Goal: Transaction & Acquisition: Purchase product/service

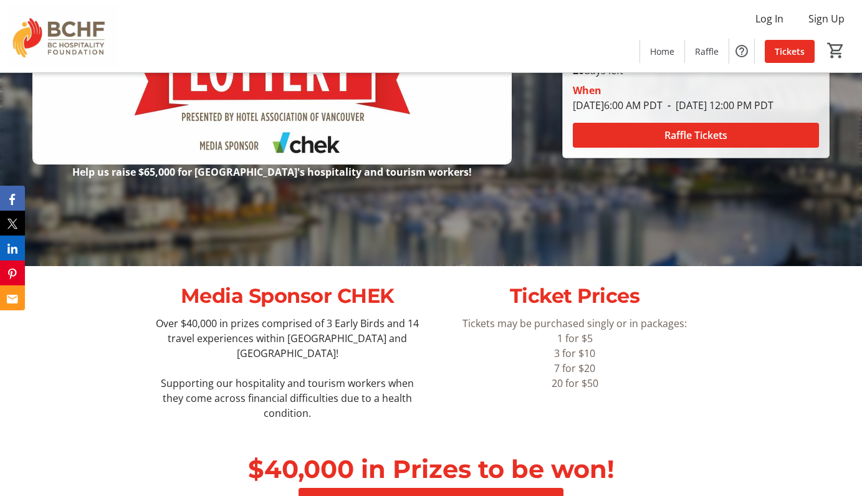
scroll to position [324, 0]
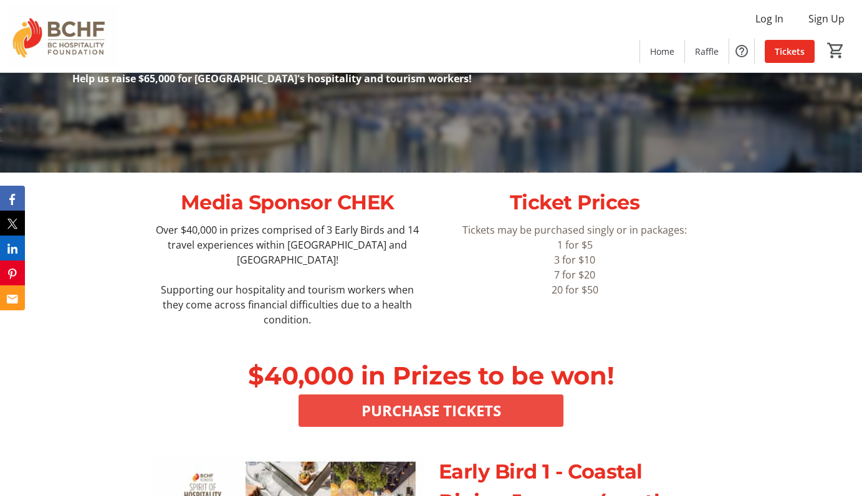
click at [469, 400] on span "PURCHASE TICKETS" at bounding box center [432, 411] width 140 height 22
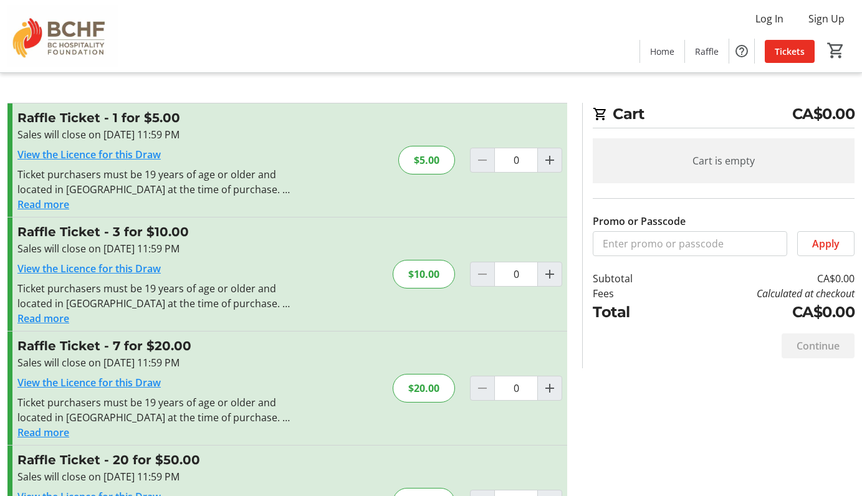
scroll to position [78, 0]
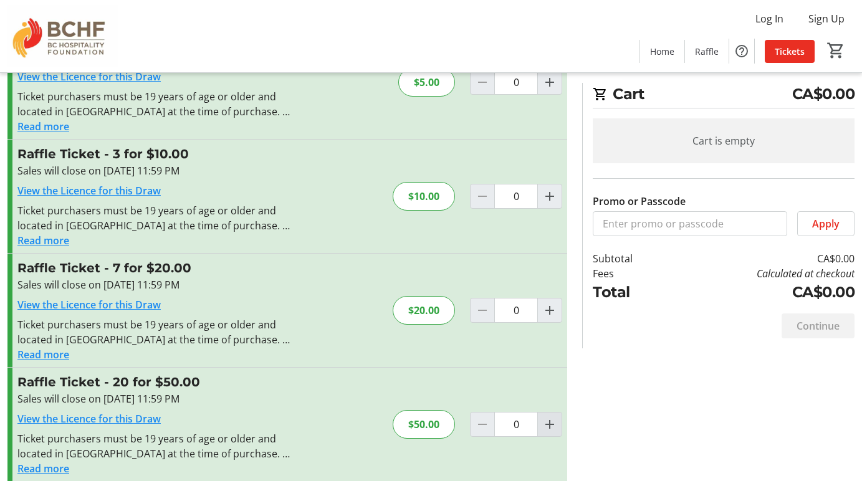
click at [551, 423] on mat-icon "Increment by one" at bounding box center [550, 424] width 15 height 15
type input "1"
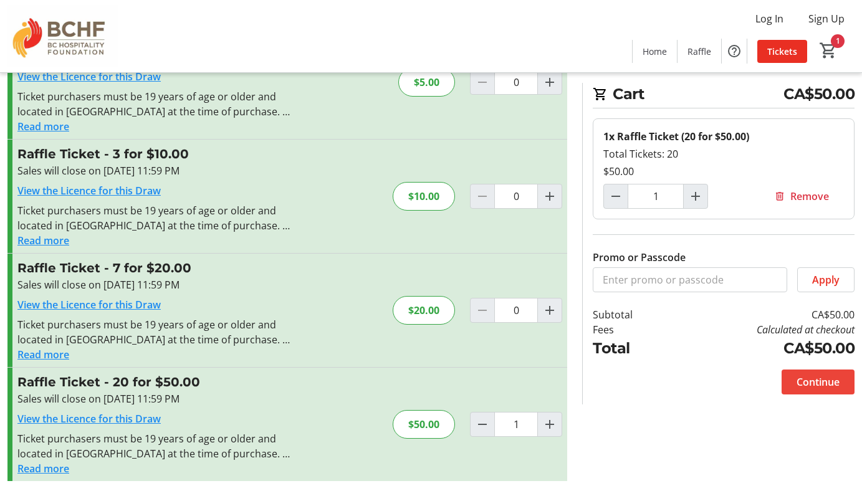
click at [812, 379] on span "Continue" at bounding box center [818, 382] width 43 height 15
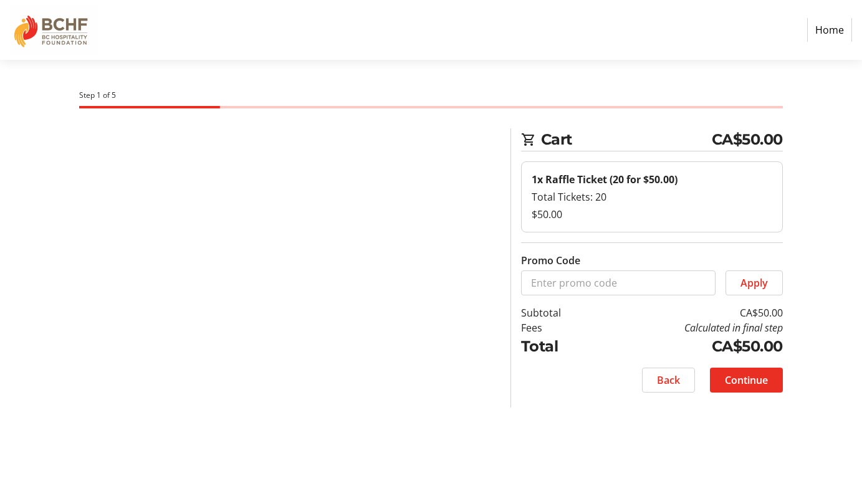
select select "CA"
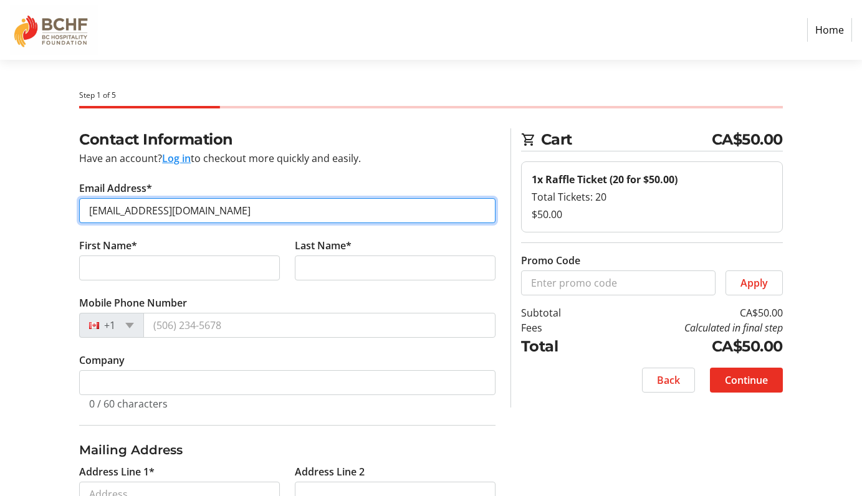
type input "[EMAIL_ADDRESS][DOMAIN_NAME]"
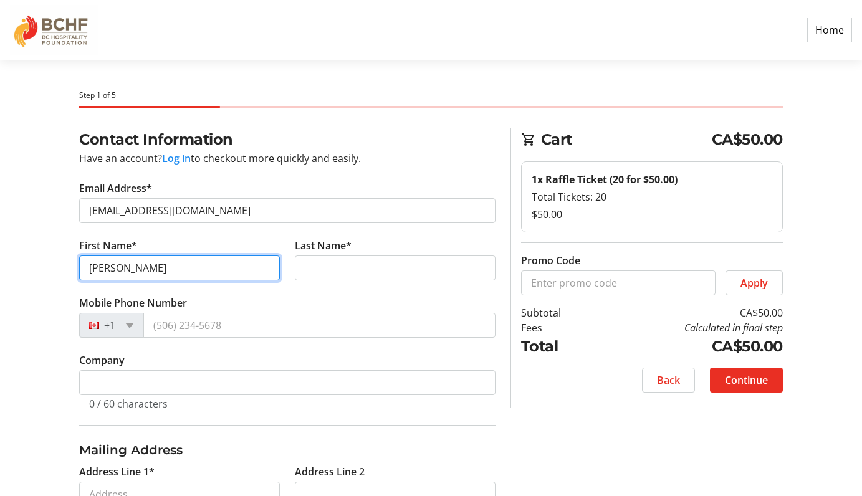
type input "[PERSON_NAME]"
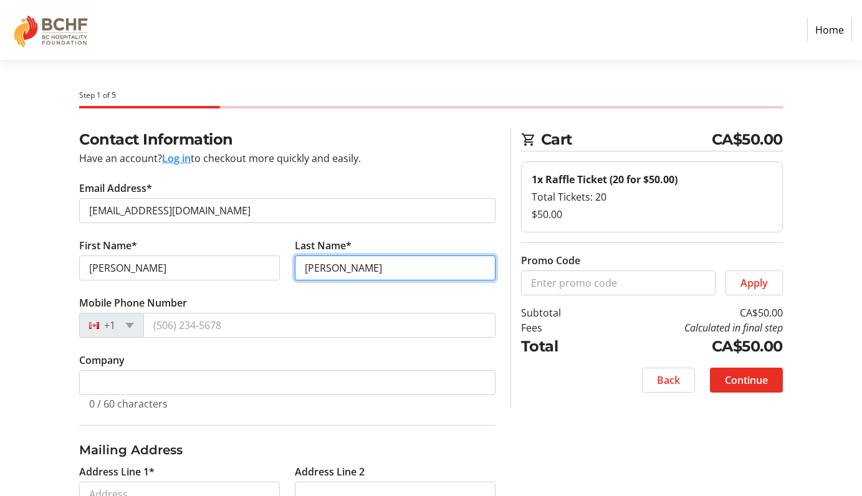
type input "[PERSON_NAME]"
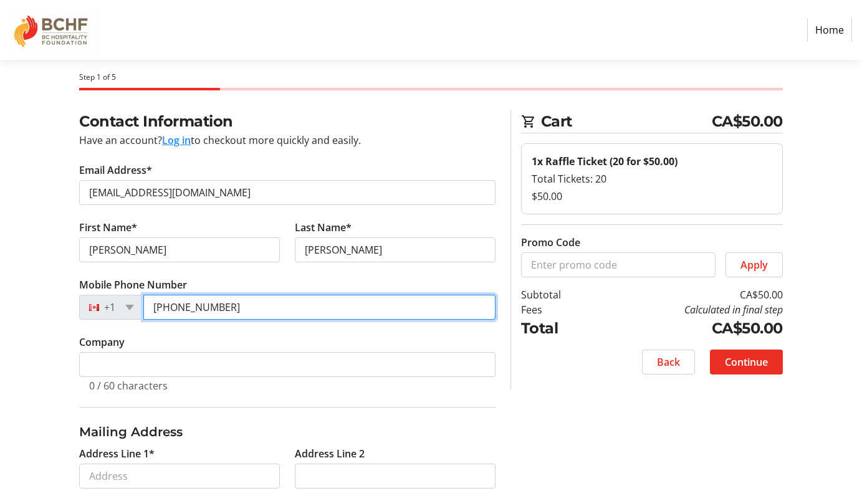
scroll to position [108, 0]
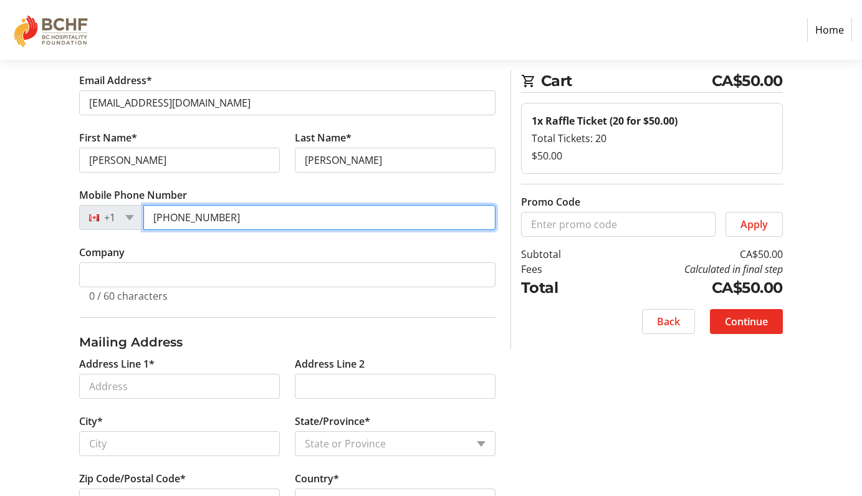
type input "[PHONE_NUMBER]"
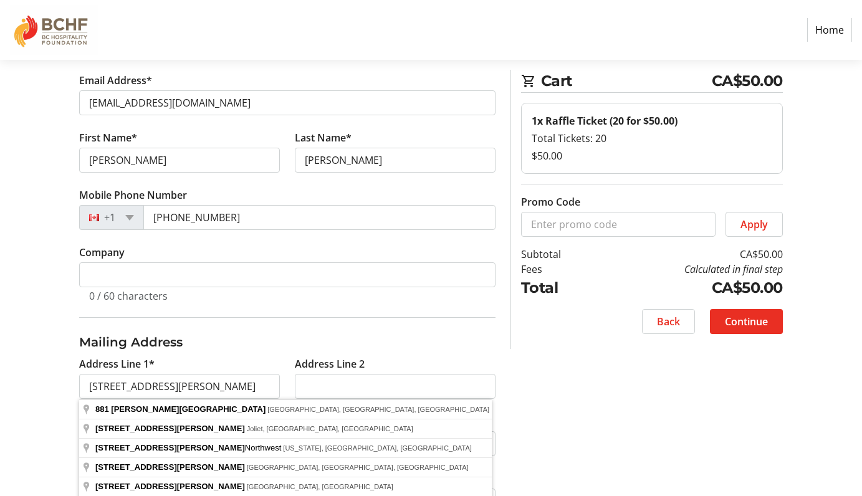
type input "[STREET_ADDRESS][PERSON_NAME]"
type input "Victoria"
select select "BC"
type input "V8X 5C5"
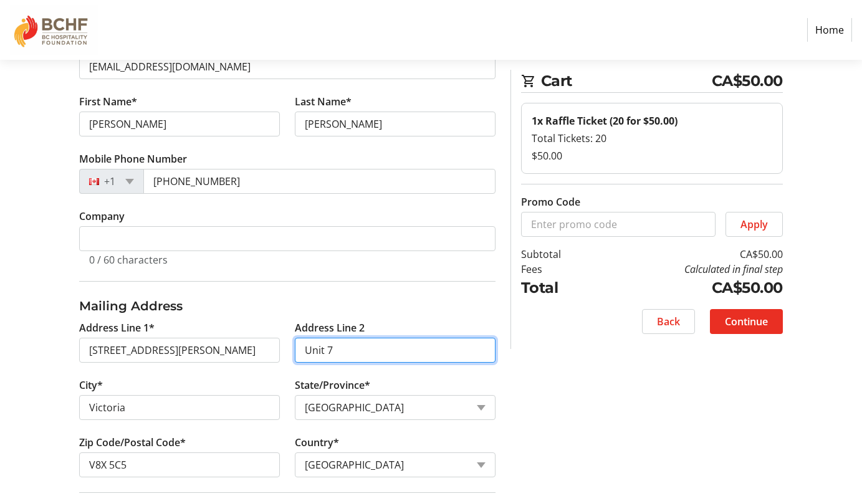
scroll to position [305, 0]
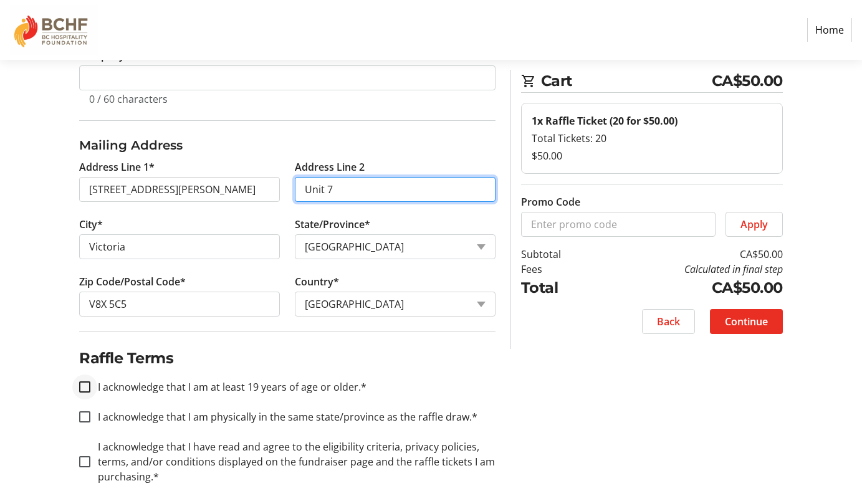
type input "Unit 7"
click at [85, 388] on input "I acknowledge that I am at least 19 years of age or older.*" at bounding box center [84, 387] width 11 height 11
checkbox input "true"
click at [87, 422] on input "I acknowledge that I am physically in the same state/province as the raffle dra…" at bounding box center [84, 417] width 11 height 11
checkbox input "true"
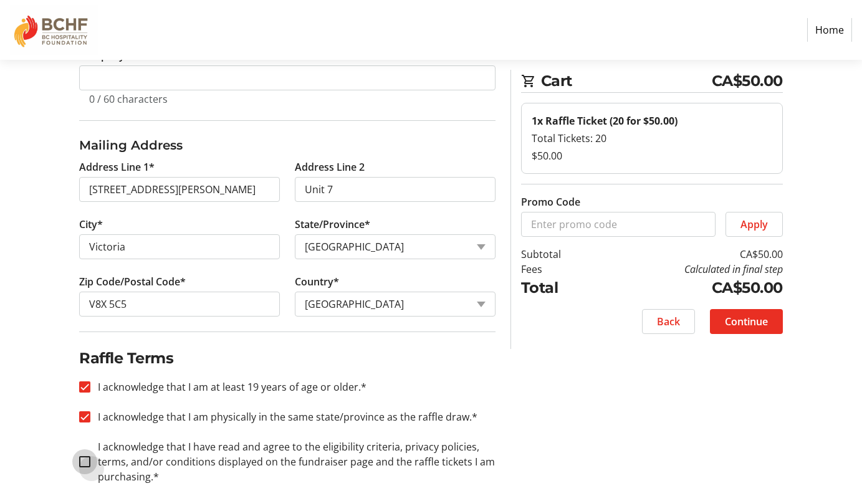
click at [85, 463] on input "I acknowledge that I have read and agree to the eligibility criteria, privacy p…" at bounding box center [84, 461] width 11 height 11
checkbox input "true"
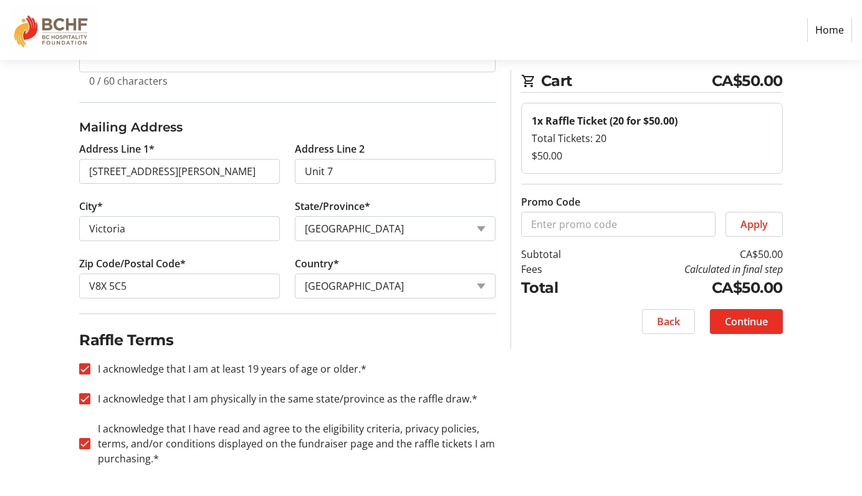
click at [750, 316] on span "Continue" at bounding box center [746, 321] width 43 height 15
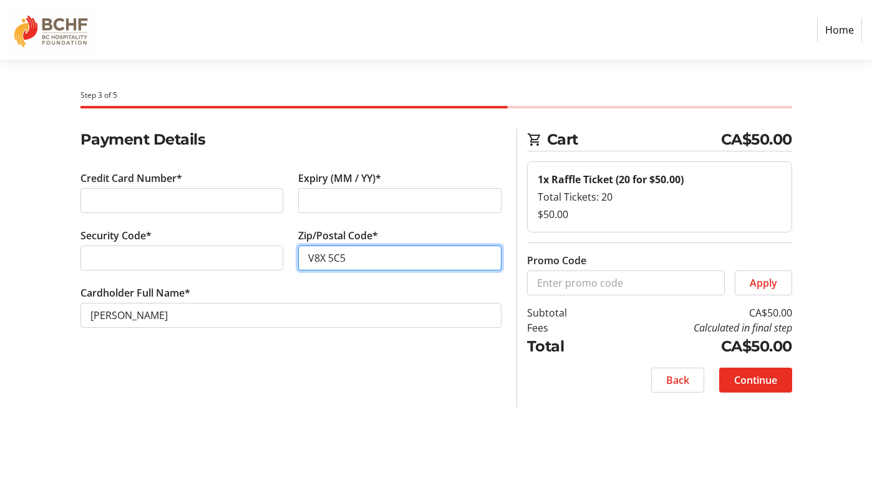
type input "V8X 5C5"
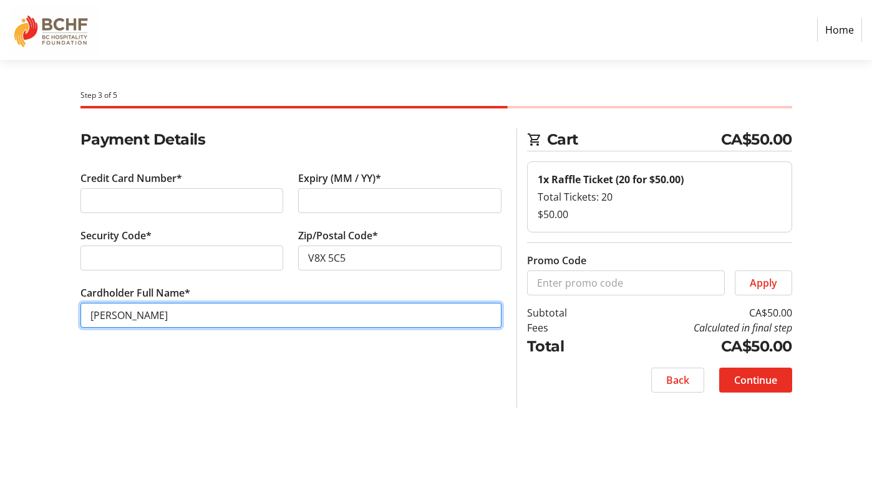
drag, startPoint x: 188, startPoint y: 315, endPoint x: 17, endPoint y: 301, distance: 172.0
click at [17, 301] on div "Payment Details Credit Card Number* Expiry (MM / YY)* Security Code* Zip/Postal…" at bounding box center [436, 267] width 872 height 279
type input "[PERSON_NAME]"
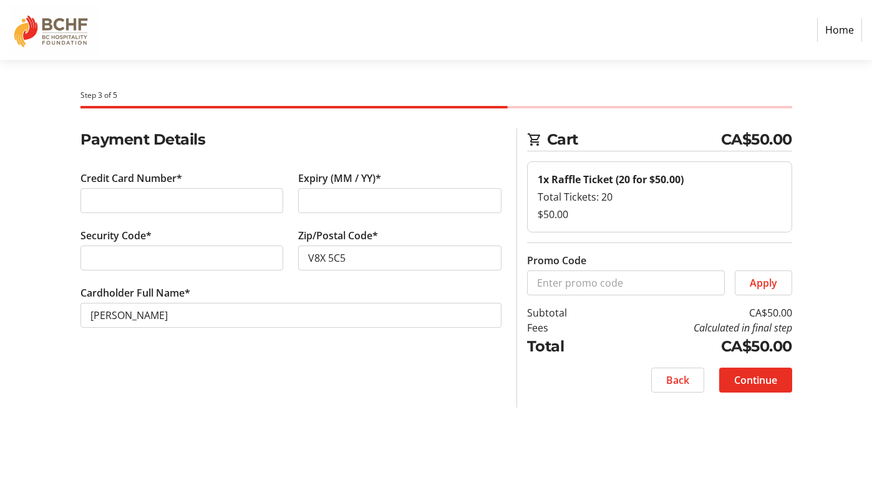
click at [751, 371] on button "Continue" at bounding box center [755, 380] width 73 height 25
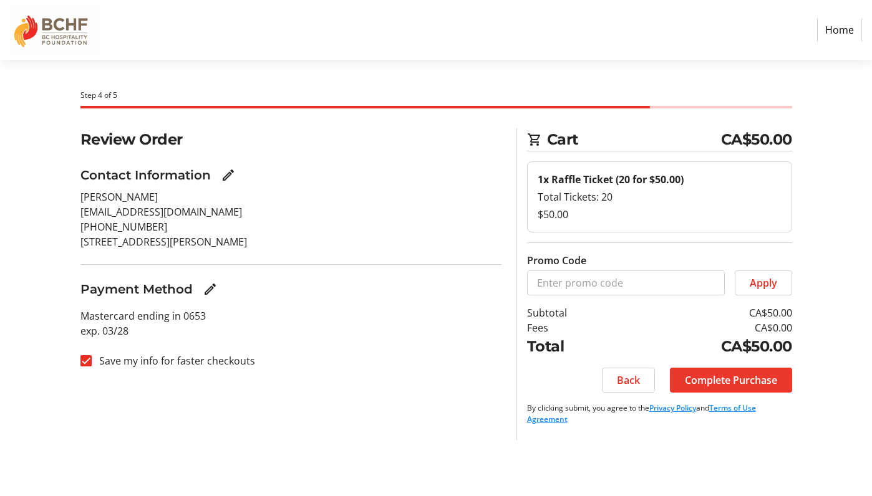
click at [747, 382] on span "Complete Purchase" at bounding box center [731, 380] width 92 height 15
